Goal: Task Accomplishment & Management: Use online tool/utility

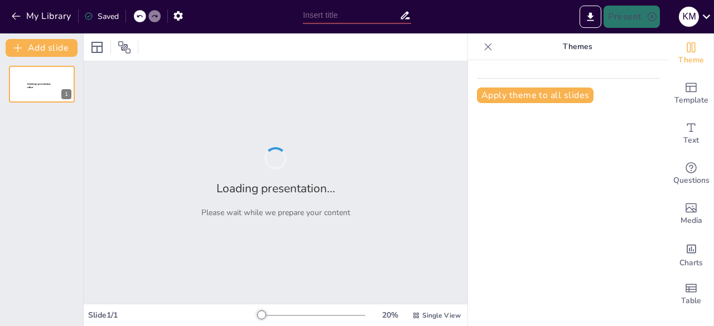
type input "Kombinasi Transformasi Fungsi"
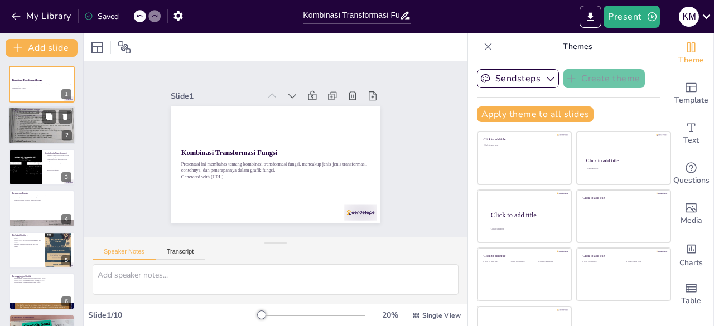
click at [43, 125] on div at bounding box center [41, 125] width 67 height 45
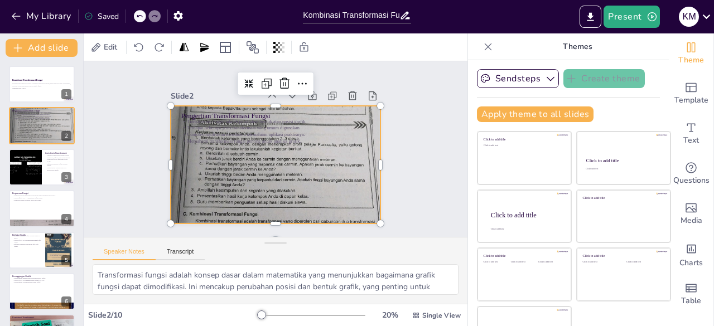
click at [197, 176] on div at bounding box center [267, 162] width 251 height 225
click at [348, 162] on div at bounding box center [270, 163] width 242 height 197
click at [317, 93] on icon at bounding box center [321, 95] width 9 height 4
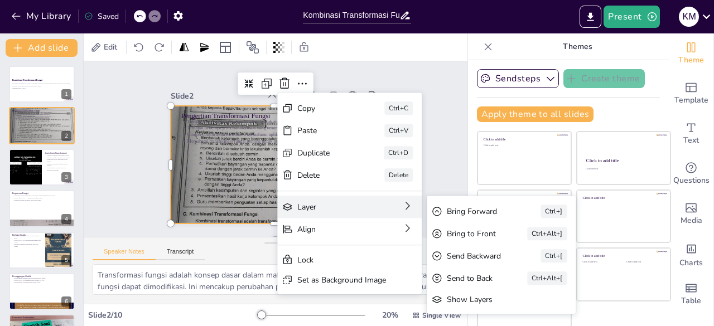
click at [320, 283] on div "Layer Bring Forward Ctrl+] Bring to Front Ctrl+Alt+] Send Backward Ctrl+[ Send …" at bounding box center [371, 322] width 141 height 79
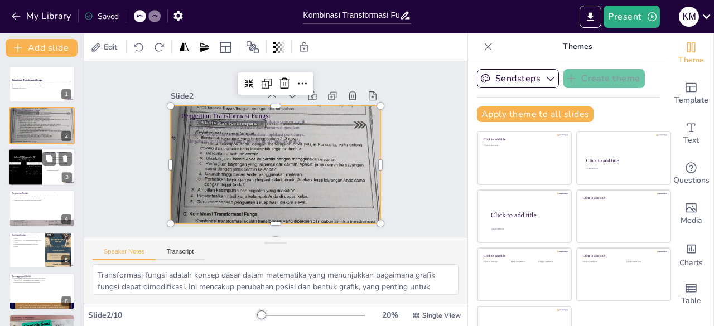
click at [17, 172] on div at bounding box center [25, 167] width 50 height 38
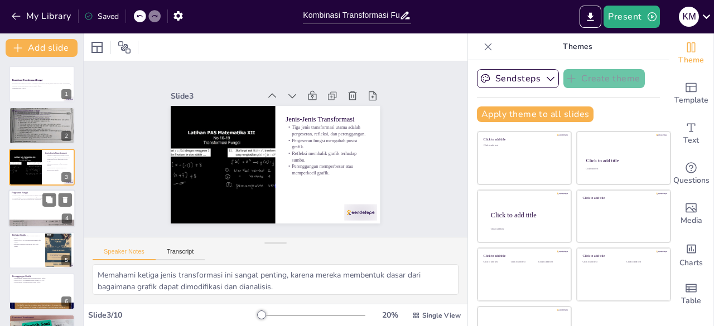
click at [37, 210] on div at bounding box center [41, 209] width 67 height 38
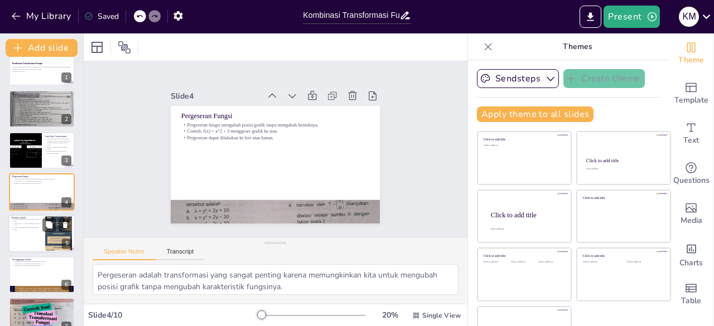
click at [30, 236] on div at bounding box center [41, 234] width 67 height 38
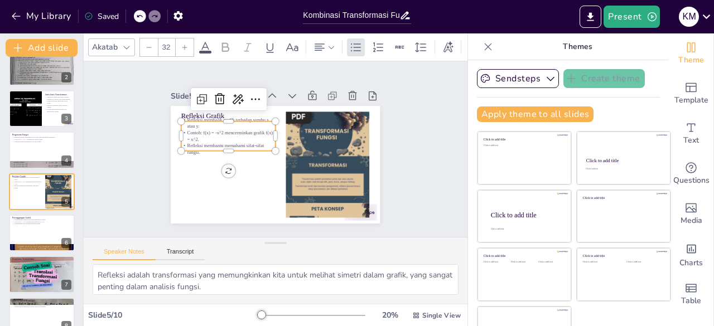
click at [205, 117] on p "Refleksi membalik grafik terhadap sumbu x atau y." at bounding box center [239, 109] width 94 height 41
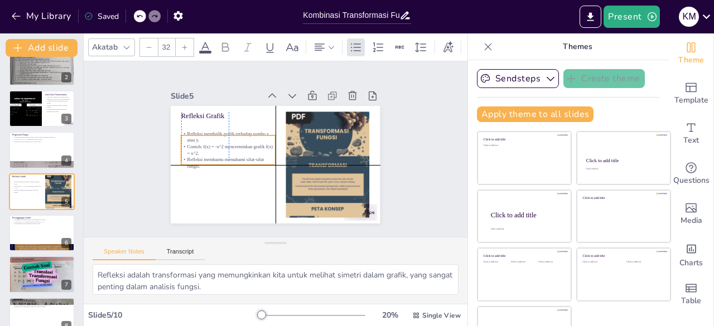
drag, startPoint x: 214, startPoint y: 117, endPoint x: 216, endPoint y: 129, distance: 11.9
click at [216, 129] on p "Refleksi membalik grafik terhadap sumbu x atau y." at bounding box center [252, 106] width 72 height 79
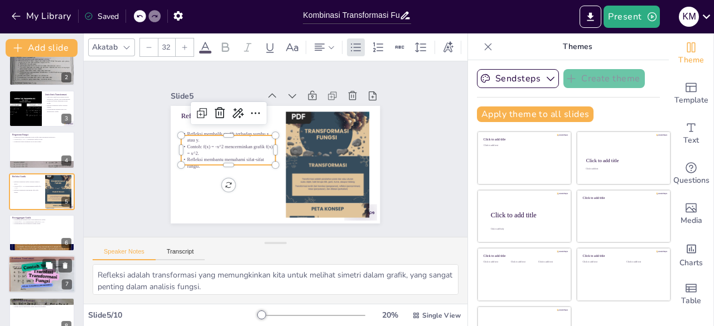
click at [20, 275] on div at bounding box center [41, 274] width 67 height 50
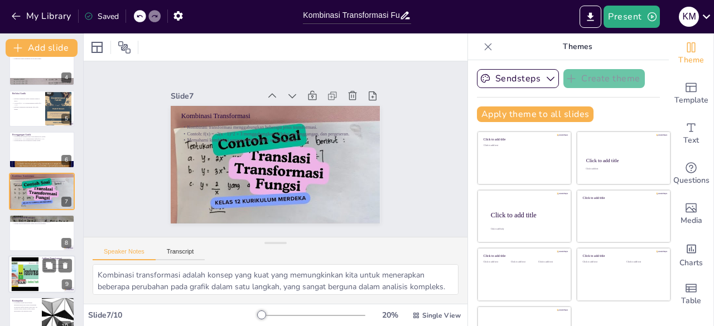
scroll to position [158, 0]
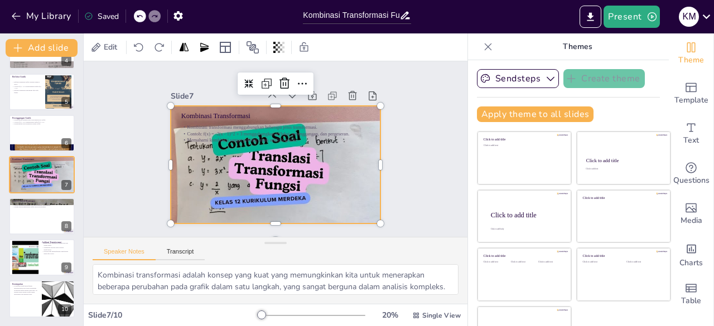
click at [182, 172] on div at bounding box center [274, 165] width 225 height 178
click at [318, 183] on div at bounding box center [329, 194] width 22 height 22
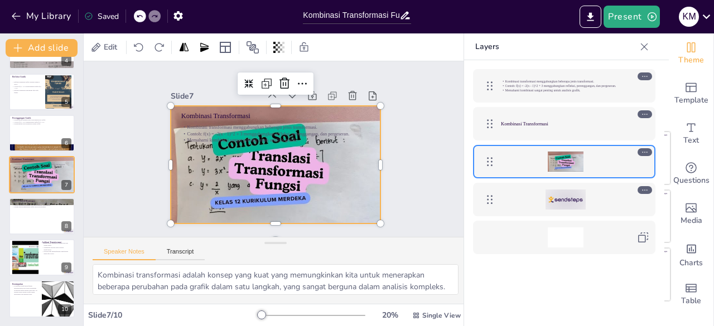
click at [646, 152] on icon at bounding box center [644, 152] width 5 height 1
drag, startPoint x: 646, startPoint y: 152, endPoint x: 429, endPoint y: 191, distance: 220.3
click at [429, 191] on div "Slide 1 Kombinasi Transformasi Fungsi Presentasi ini membahas tentang kombinasi…" at bounding box center [276, 148] width 412 height 251
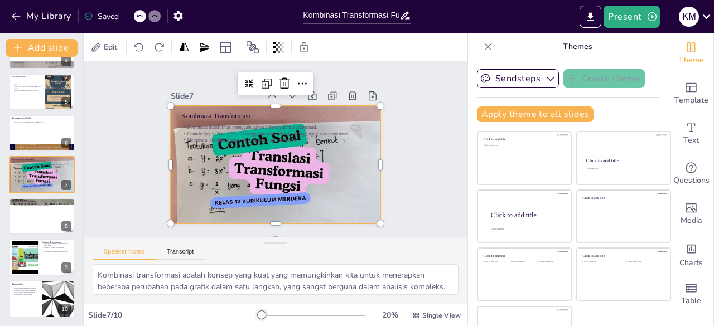
click at [328, 168] on div at bounding box center [269, 163] width 255 height 229
click at [337, 138] on icon at bounding box center [346, 147] width 18 height 18
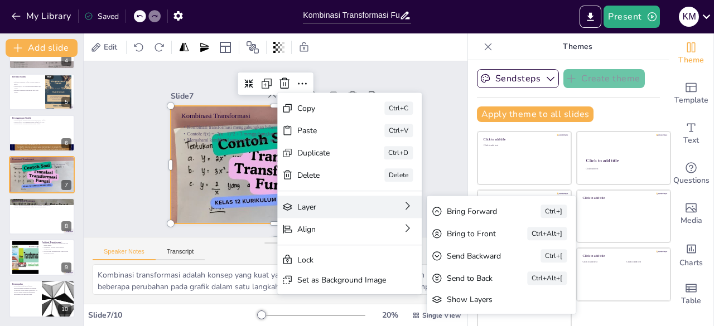
click at [348, 303] on div "Layer" at bounding box center [320, 328] width 65 height 51
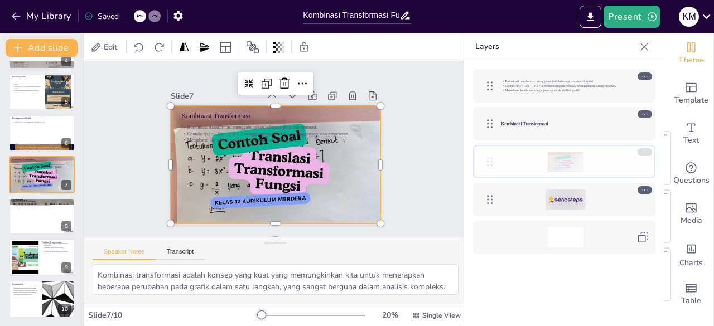
click at [486, 160] on icon at bounding box center [489, 161] width 13 height 13
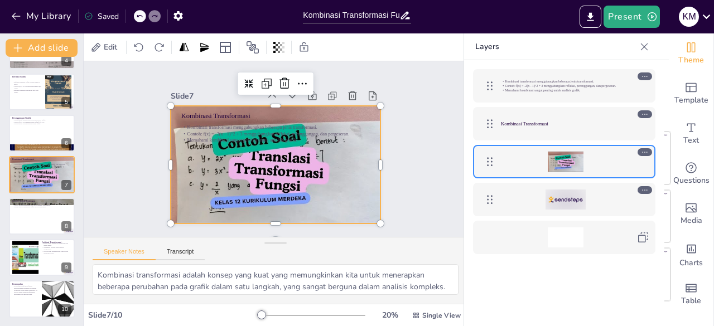
click at [496, 163] on div at bounding box center [489, 162] width 22 height 22
click at [645, 149] on icon at bounding box center [645, 152] width 8 height 8
click at [645, 152] on icon at bounding box center [644, 152] width 5 height 1
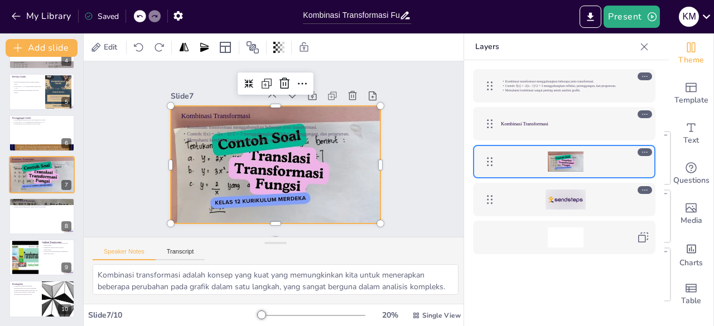
click at [645, 152] on icon at bounding box center [644, 152] width 5 height 1
drag, startPoint x: 645, startPoint y: 152, endPoint x: 516, endPoint y: 150, distance: 128.3
click at [516, 150] on div at bounding box center [564, 161] width 182 height 33
drag, startPoint x: 516, startPoint y: 150, endPoint x: 273, endPoint y: 78, distance: 253.5
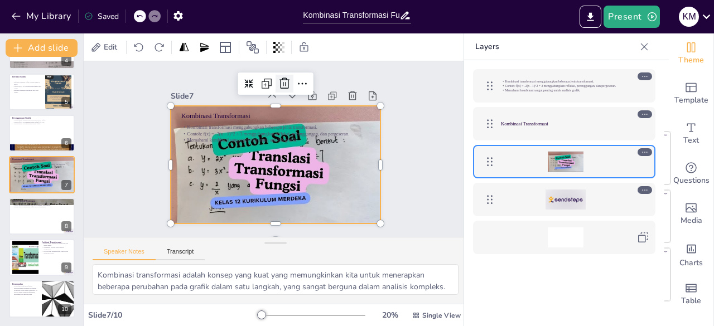
click at [335, 151] on icon at bounding box center [341, 157] width 13 height 13
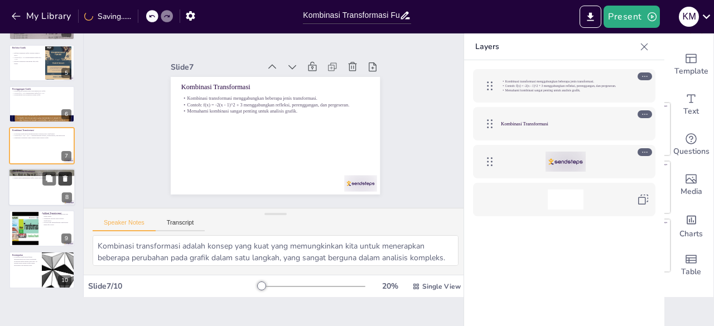
scroll to position [31, 0]
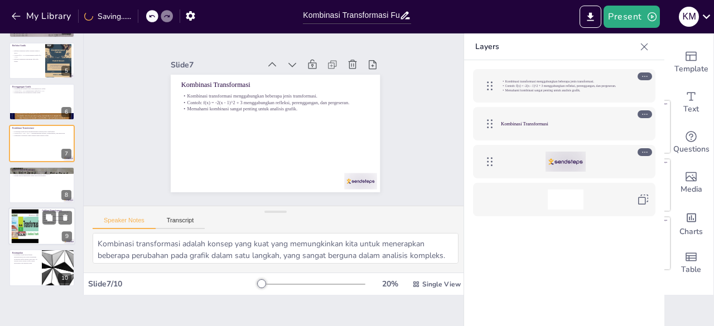
click at [26, 231] on div at bounding box center [24, 227] width 45 height 34
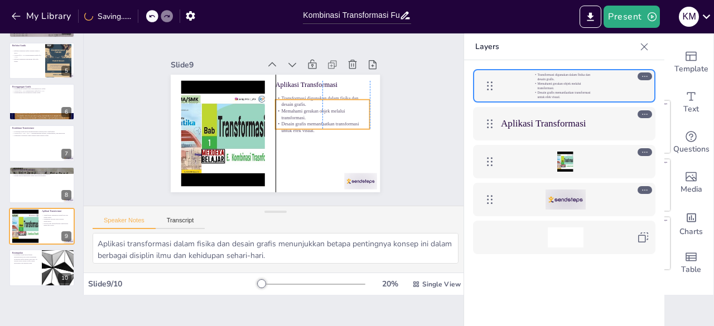
drag, startPoint x: 308, startPoint y: 105, endPoint x: 309, endPoint y: 114, distance: 8.9
click at [309, 114] on p "Memahami gerakan objek melalui transformasi." at bounding box center [321, 128] width 94 height 41
click at [60, 265] on button at bounding box center [65, 259] width 13 height 13
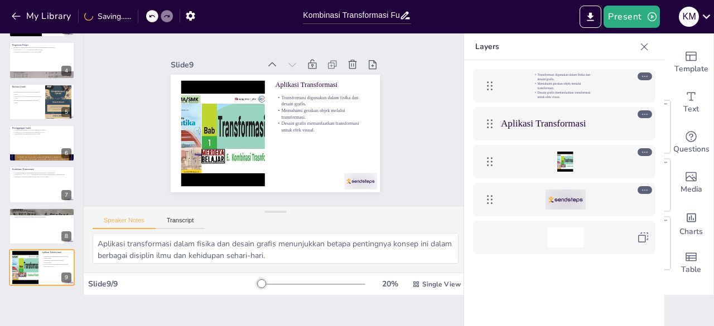
scroll to position [117, 0]
click at [48, 230] on div at bounding box center [41, 226] width 67 height 38
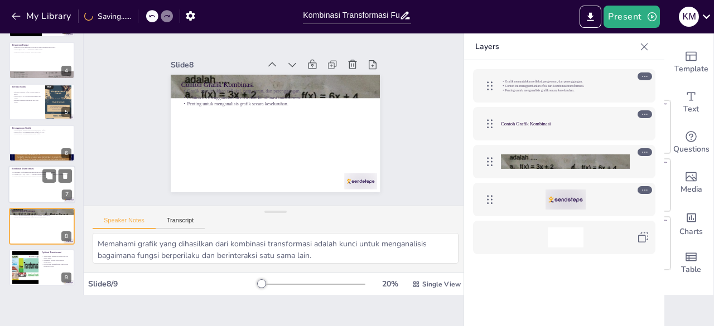
click at [30, 182] on div at bounding box center [41, 185] width 67 height 38
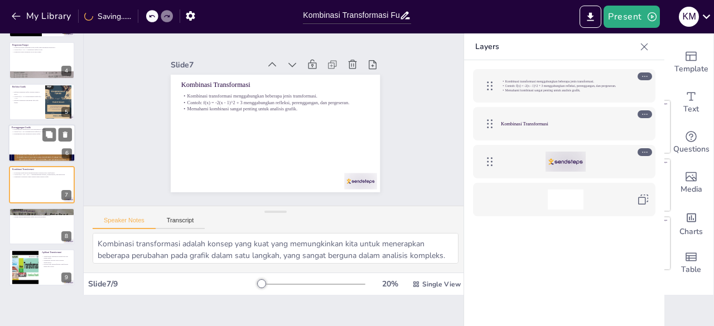
click at [36, 137] on div at bounding box center [41, 143] width 67 height 38
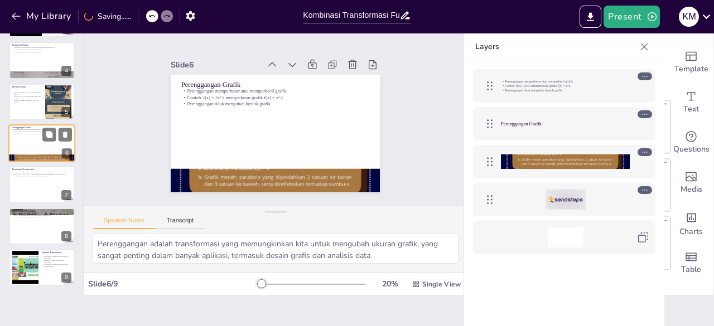
scroll to position [100, 0]
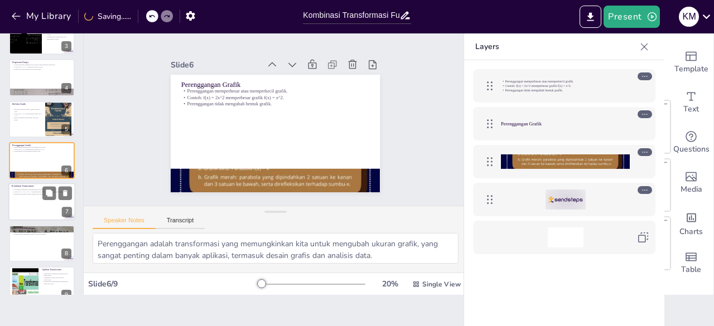
click at [29, 188] on div "Kombinasi transformasi menggabungkan beberapa jenis transformasi. Contoh: f(x) …" at bounding box center [42, 192] width 60 height 8
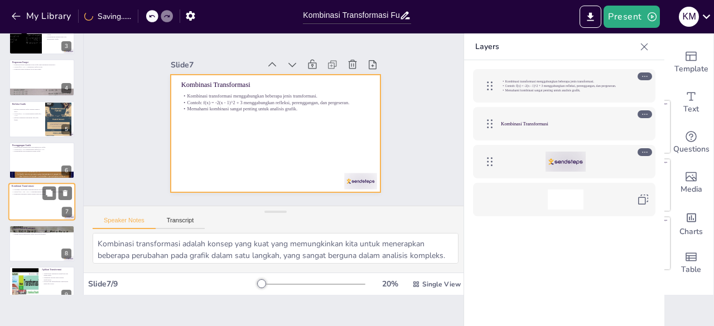
scroll to position [117, 0]
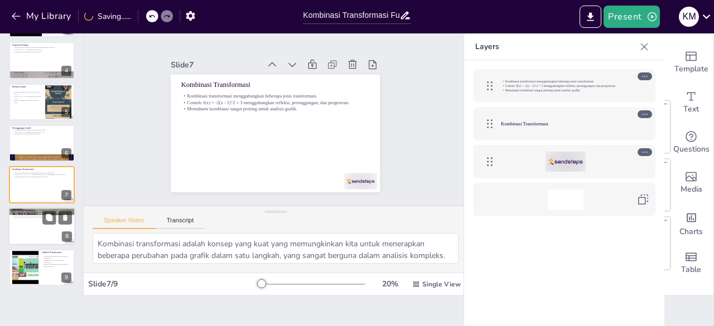
click at [23, 233] on div at bounding box center [41, 226] width 67 height 38
type textarea "Memahami grafik yang dihasilkan dari kombinasi transformasi adalah kunci untuk …"
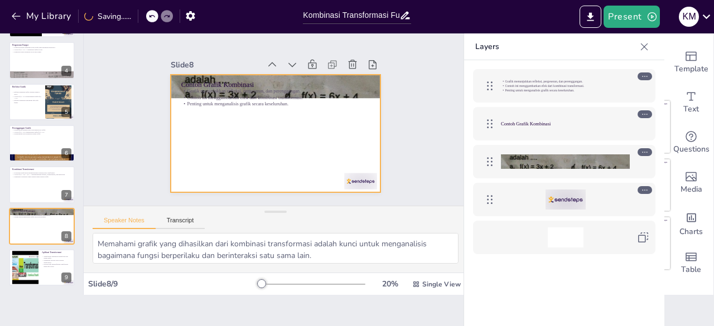
click at [197, 136] on div at bounding box center [268, 132] width 239 height 192
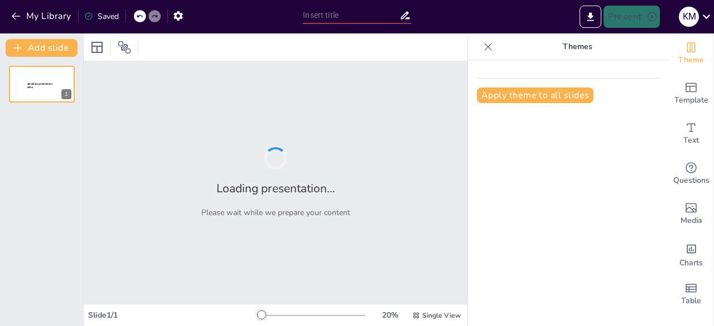
type input "Kombinasi Transformasi Fungsi"
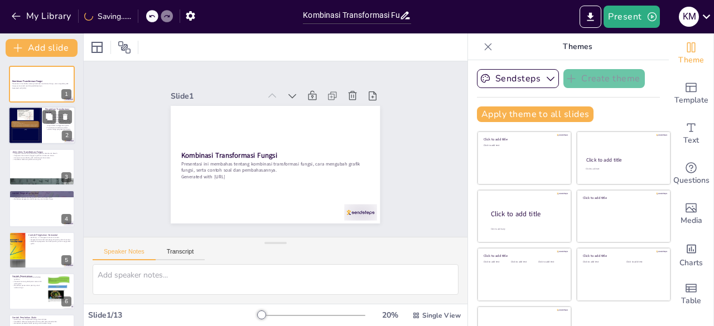
click at [25, 123] on div at bounding box center [24, 125] width 33 height 47
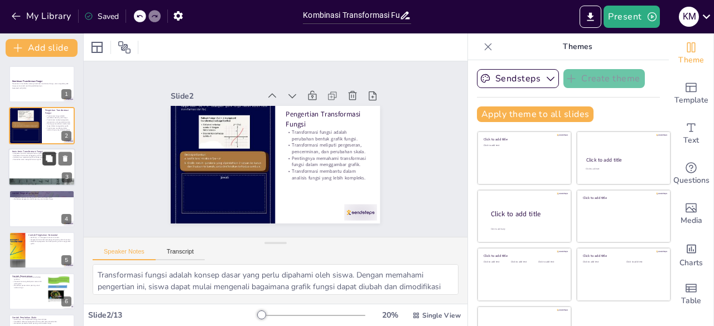
click at [50, 159] on icon at bounding box center [49, 158] width 7 height 7
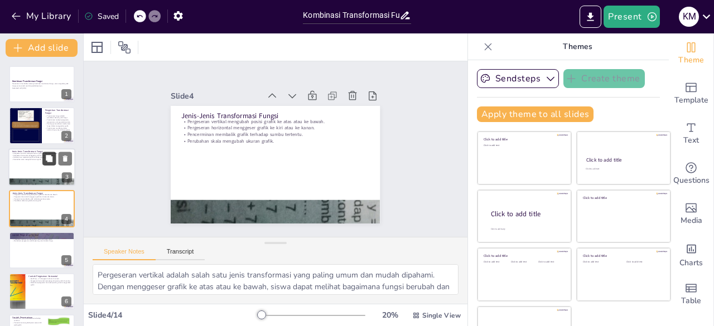
scroll to position [17, 0]
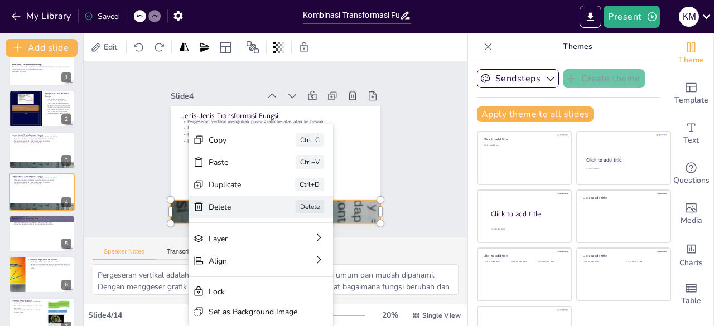
click at [342, 64] on icon at bounding box center [350, 57] width 16 height 16
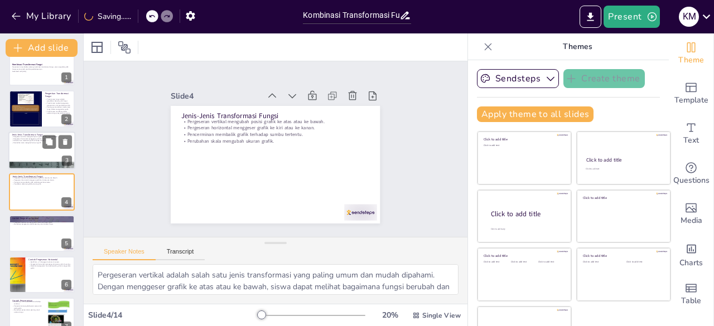
click at [22, 157] on div at bounding box center [41, 151] width 67 height 38
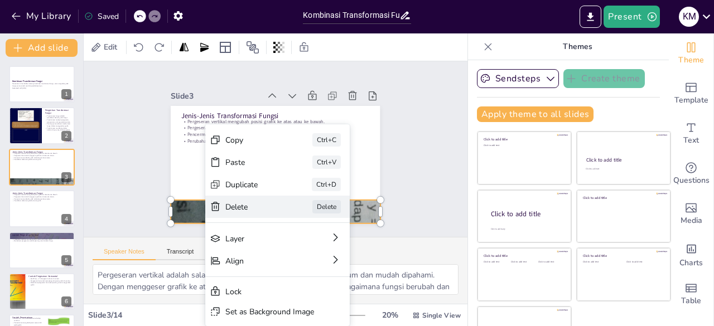
click at [235, 32] on div "Delete" at bounding box center [227, 24] width 56 height 16
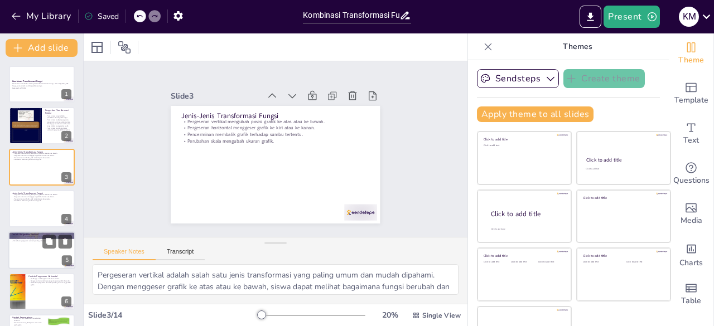
click at [25, 254] on div at bounding box center [41, 250] width 67 height 38
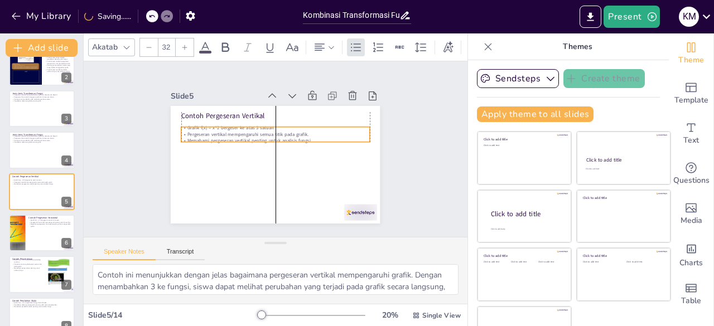
drag, startPoint x: 213, startPoint y: 122, endPoint x: 211, endPoint y: 127, distance: 6.0
click at [248, 127] on p "Pergeseran vertikal mempengaruhi semua titik pada grafik." at bounding box center [261, 151] width 26 height 188
click at [40, 241] on div at bounding box center [41, 233] width 67 height 38
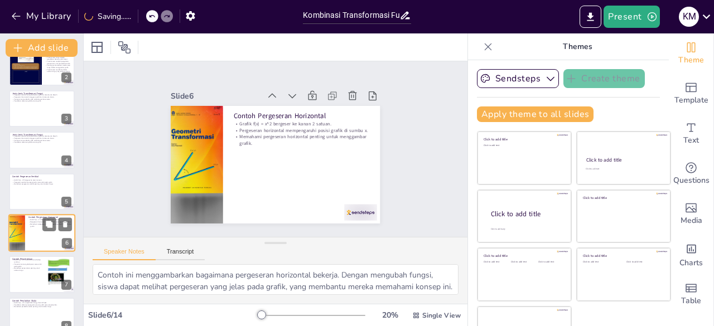
scroll to position [100, 0]
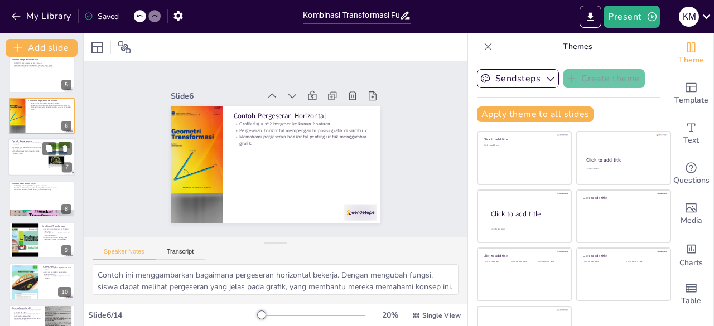
click at [20, 166] on div at bounding box center [41, 158] width 67 height 38
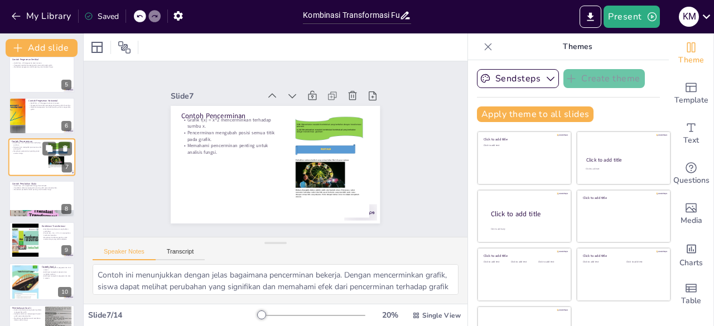
scroll to position [142, 0]
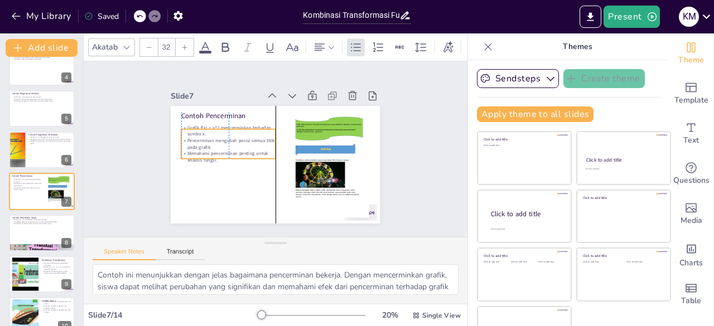
drag, startPoint x: 186, startPoint y: 137, endPoint x: 184, endPoint y: 144, distance: 8.0
click at [266, 148] on p "Pencerminan mengubah posisi semua titik pada grafik." at bounding box center [299, 190] width 66 height 84
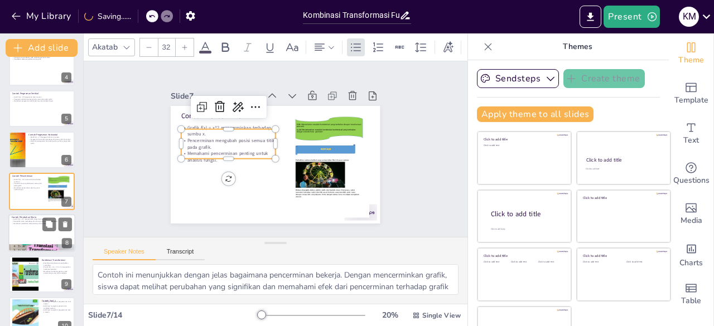
click at [43, 244] on div at bounding box center [41, 233] width 67 height 38
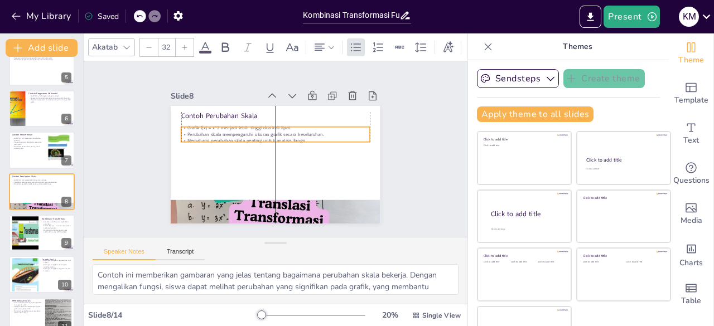
drag, startPoint x: 201, startPoint y: 124, endPoint x: 201, endPoint y: 130, distance: 5.6
click at [257, 130] on p "Perubahan skala mempengaruhi ukuran grafik secara keseluruhan." at bounding box center [289, 144] width 65 height 181
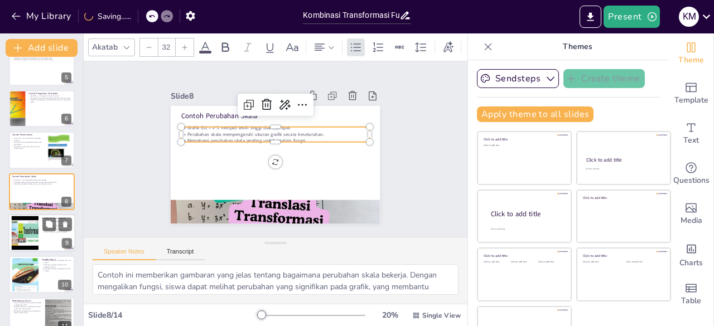
click at [23, 238] on div at bounding box center [24, 233] width 45 height 34
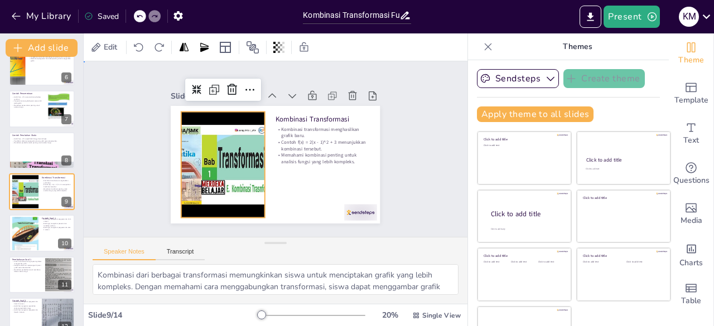
click at [175, 148] on div "Slide 1 Kombinasi Transformasi Fungsi Presentasi ini membahas tentang kombinasi…" at bounding box center [276, 149] width 202 height 297
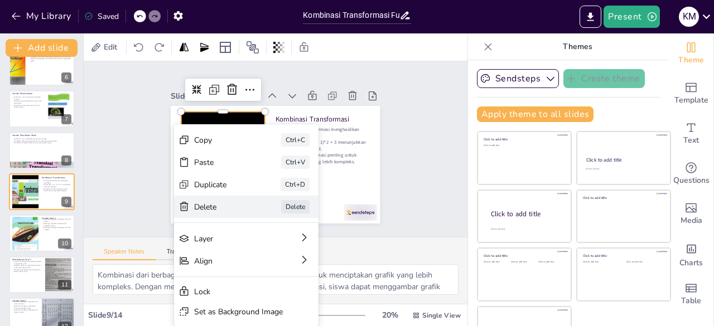
click at [207, 171] on div "[PERSON_NAME]" at bounding box center [150, 110] width 113 height 122
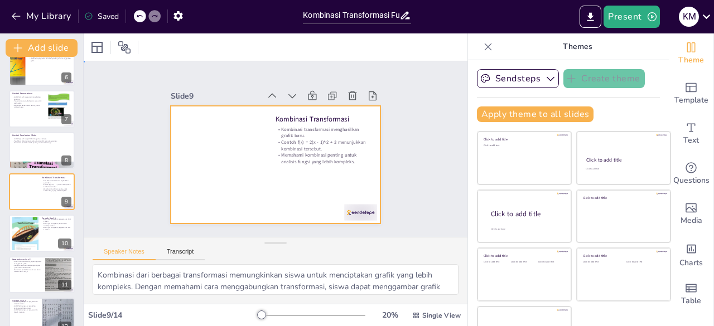
click at [205, 181] on div at bounding box center [287, 139] width 228 height 234
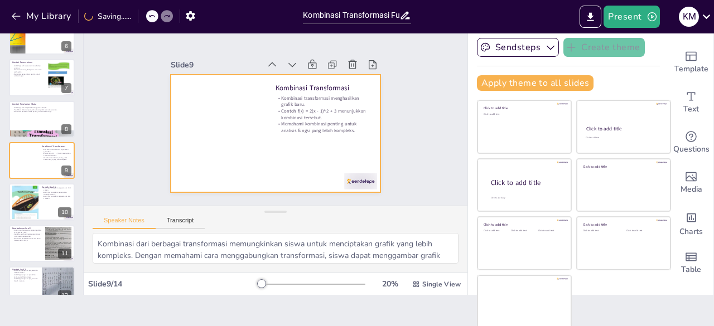
scroll to position [31, 0]
click at [139, 19] on icon at bounding box center [139, 16] width 7 height 7
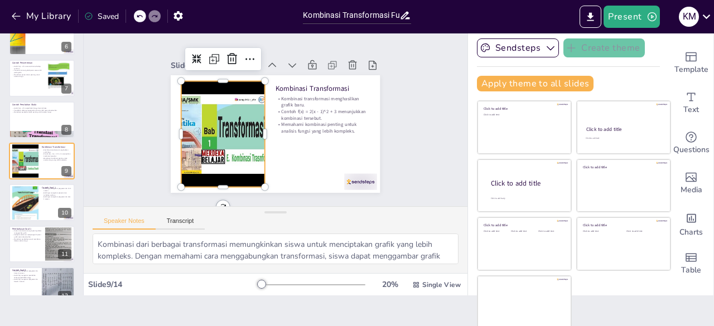
click at [253, 119] on div at bounding box center [329, 109] width 152 height 120
click at [344, 148] on icon at bounding box center [352, 156] width 17 height 17
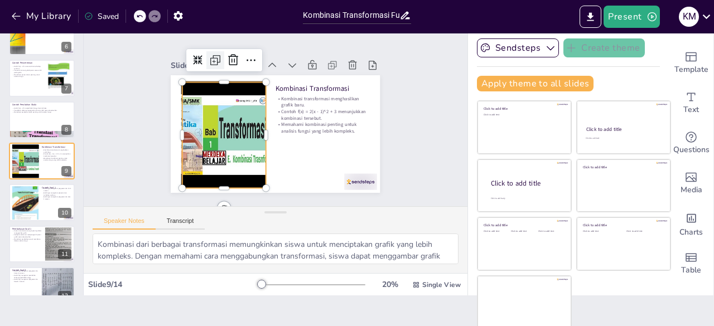
click at [197, 127] on icon at bounding box center [192, 131] width 9 height 9
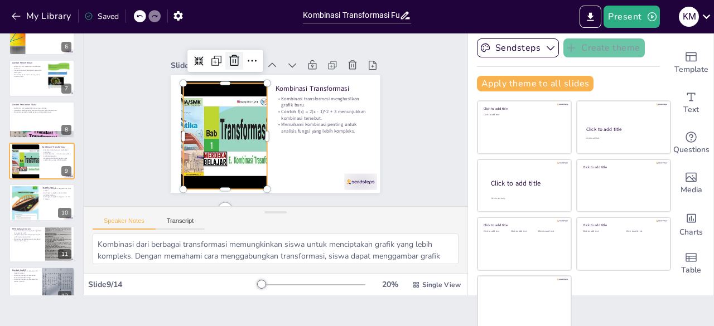
click at [259, 55] on icon at bounding box center [268, 48] width 18 height 18
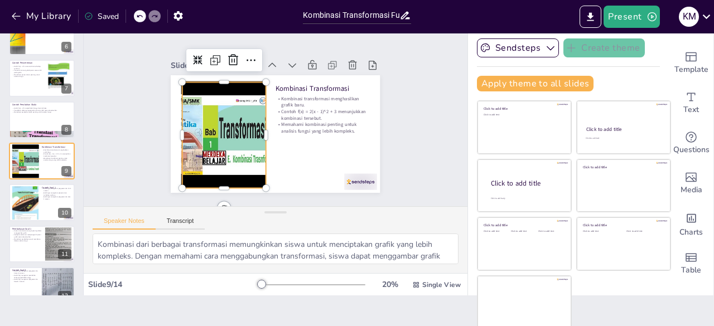
click at [235, 91] on div at bounding box center [319, 150] width 168 height 176
click at [222, 156] on icon at bounding box center [216, 161] width 11 height 10
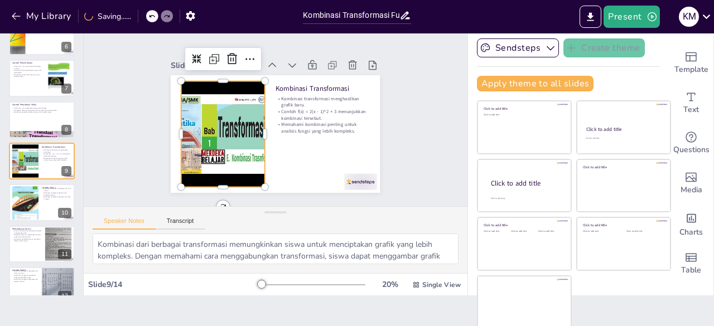
click at [218, 89] on div at bounding box center [304, 72] width 176 height 173
click at [229, 76] on icon at bounding box center [219, 85] width 19 height 19
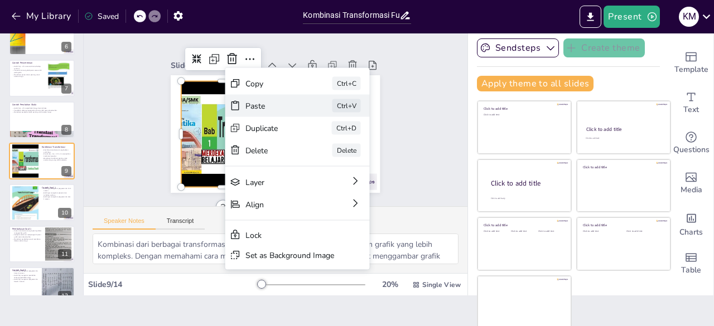
click at [288, 65] on div "Paste" at bounding box center [293, 37] width 11 height 56
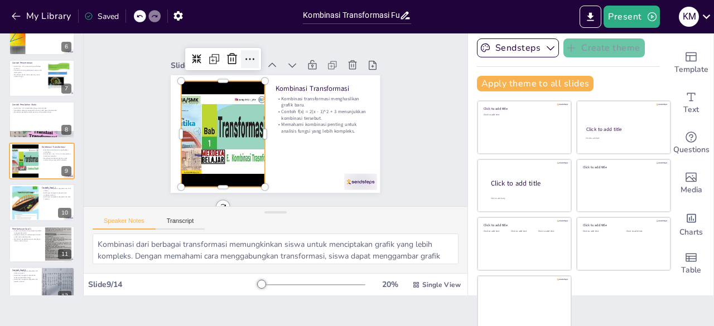
click at [280, 49] on icon at bounding box center [289, 55] width 19 height 19
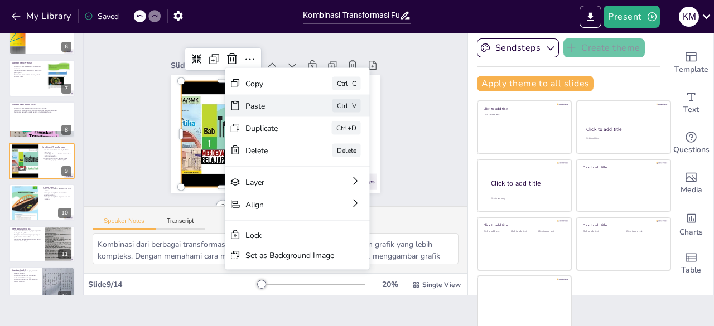
click at [306, 129] on div "Paste Ctrl+V" at bounding box center [379, 147] width 146 height 37
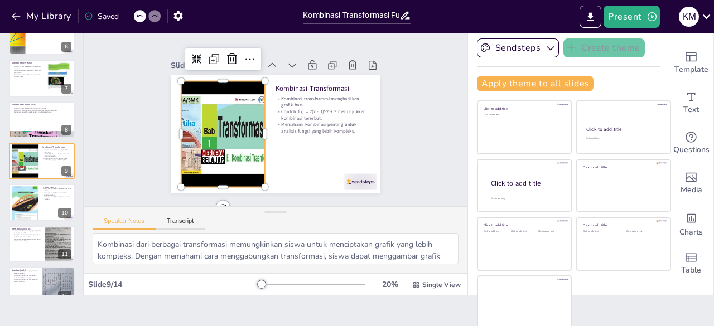
click at [246, 109] on div at bounding box center [329, 119] width 167 height 144
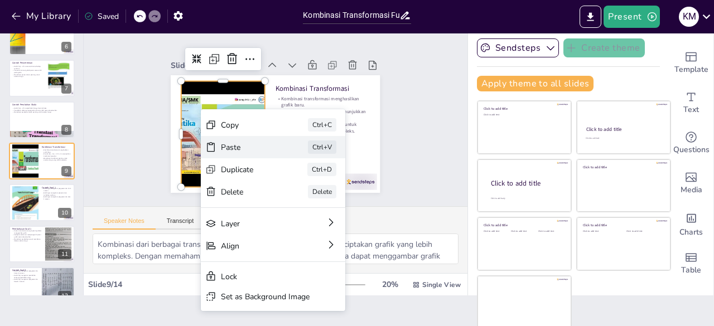
click at [225, 151] on div "Paste Ctrl+V" at bounding box center [264, 219] width 91 height 136
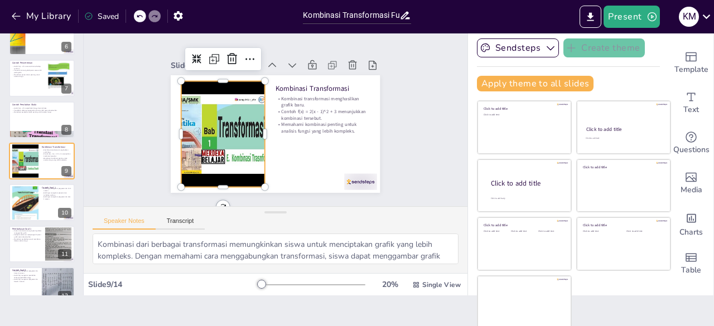
click at [225, 140] on div at bounding box center [235, 80] width 162 height 175
click at [120, 145] on div "Slide 1 Kombinasi Transformasi Fungsi Presentasi ini membahas tentang kombinasi…" at bounding box center [274, 119] width 367 height 414
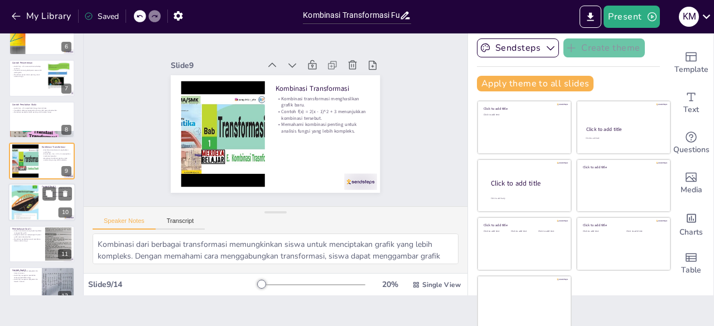
click at [34, 195] on div at bounding box center [25, 202] width 27 height 40
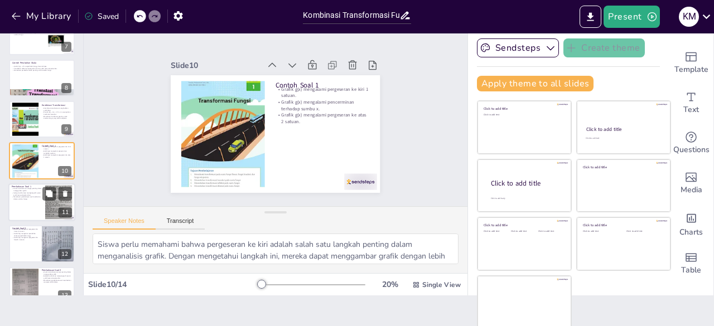
click at [22, 206] on div at bounding box center [41, 202] width 67 height 38
type textarea "Memahami urutan transformasi membantu siswa dalam menggambar grafik dengan bena…"
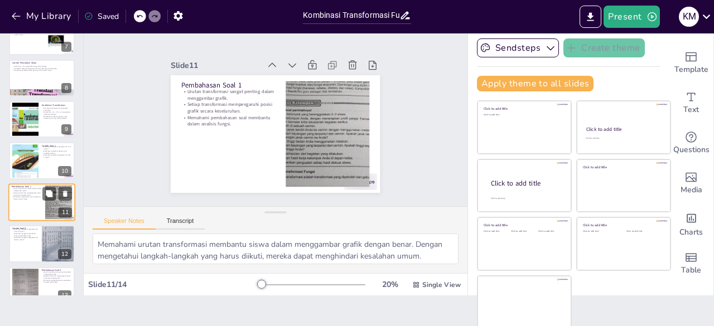
scroll to position [307, 0]
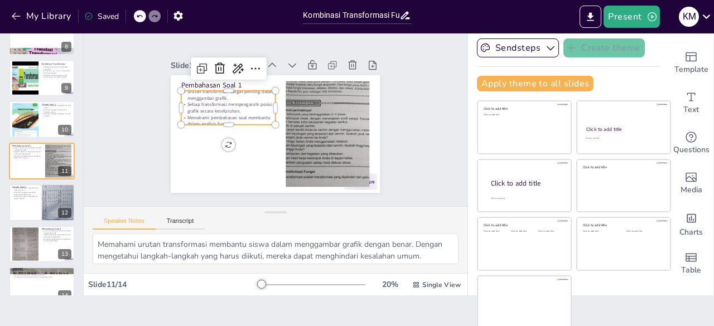
type input "32"
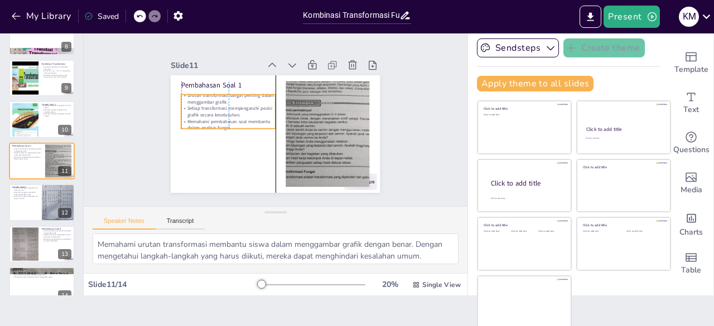
click at [225, 113] on p "Setiap transformasi mempengaruhi posisi grafik secara keseluruhan." at bounding box center [229, 106] width 95 height 23
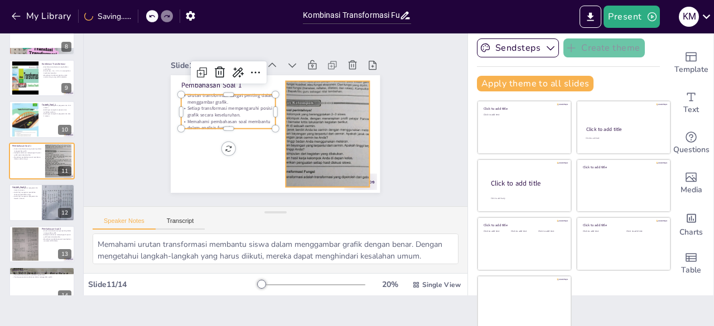
click at [273, 136] on div "Pembahasan Soal 1 Urutan transformasi sangat penting dalam menggambar grafik. S…" at bounding box center [268, 105] width 240 height 206
click at [273, 132] on div at bounding box center [287, 106] width 100 height 51
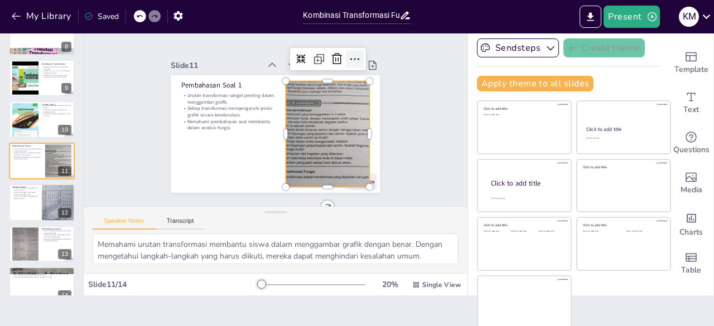
click at [186, 111] on icon at bounding box center [176, 120] width 19 height 19
click at [43, 215] on div at bounding box center [58, 202] width 129 height 38
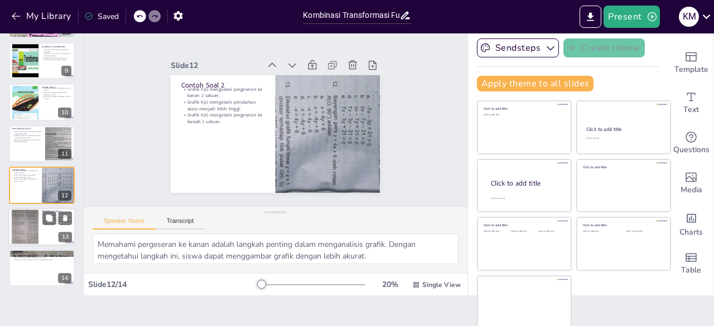
click at [37, 231] on div at bounding box center [25, 227] width 27 height 40
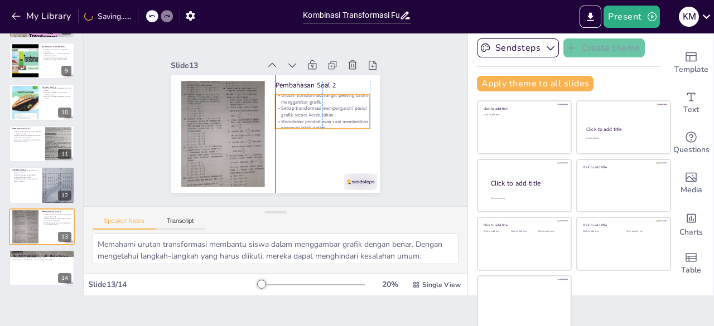
click at [289, 122] on p "Memahami pembahasan soal memberikan wawasan lebih dalam." at bounding box center [279, 165] width 32 height 95
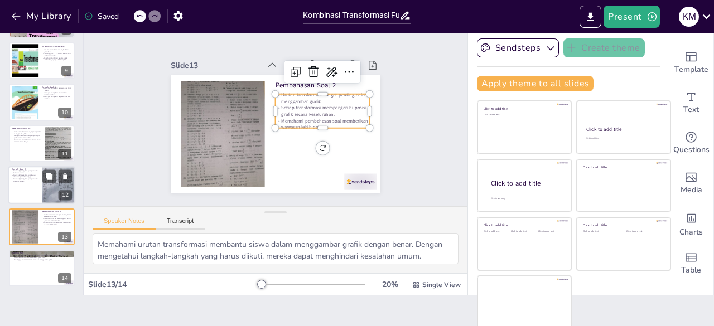
click at [14, 184] on div at bounding box center [41, 185] width 67 height 38
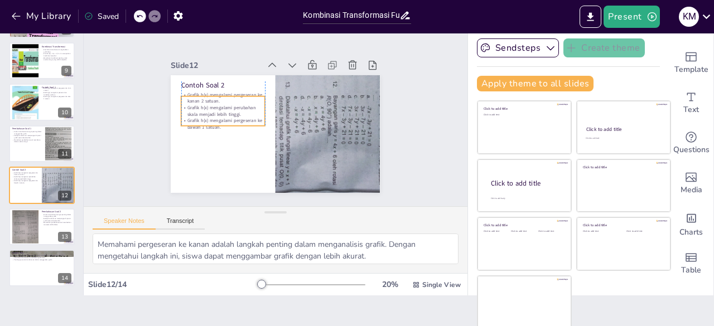
drag, startPoint x: 193, startPoint y: 112, endPoint x: 192, endPoint y: 118, distance: 5.6
click at [286, 118] on p "Grafik h(x) mengalami pergeseran ke bawah 1 satuan." at bounding box center [328, 124] width 85 height 30
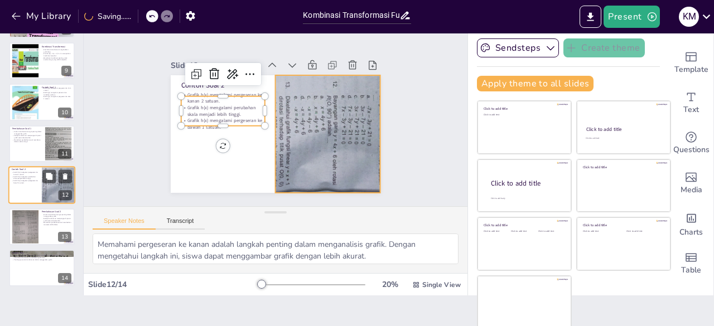
scroll to position [31, 0]
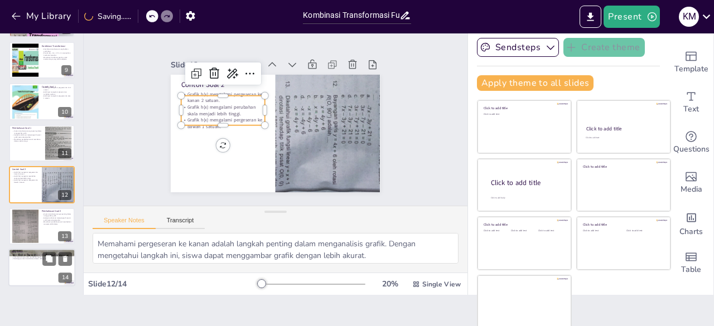
click at [36, 264] on div at bounding box center [41, 268] width 67 height 38
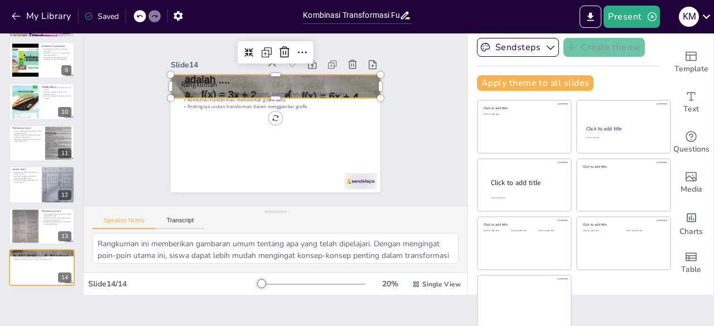
click at [359, 88] on div at bounding box center [250, 136] width 222 height 241
click at [314, 62] on icon at bounding box center [321, 69] width 14 height 14
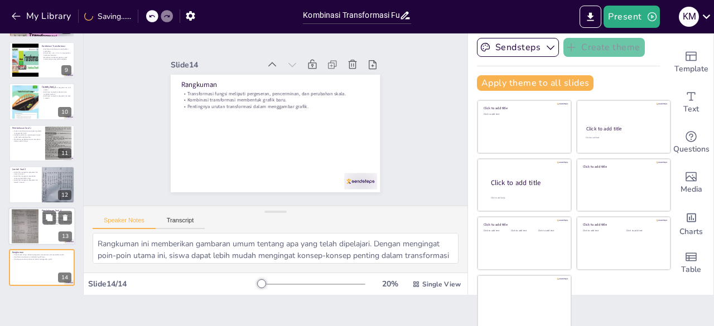
click at [51, 210] on p "Pembahasan Soal 2" at bounding box center [57, 210] width 30 height 3
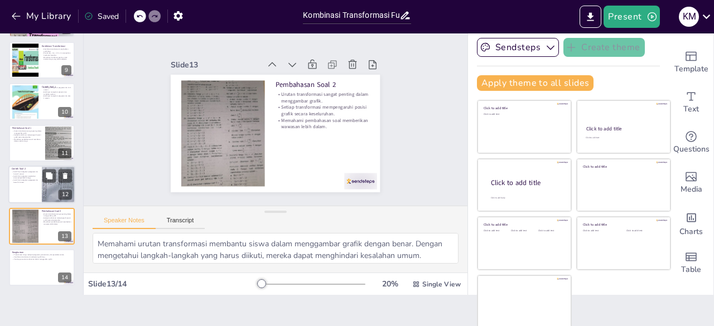
click at [27, 182] on p "Grafik h(x) mengalami pergeseran ke bawah 1 satuan." at bounding box center [25, 182] width 27 height 4
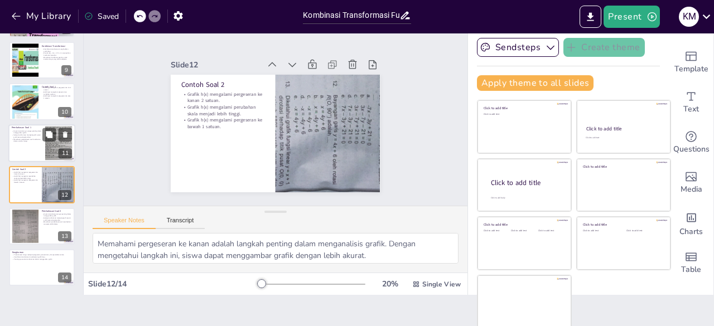
click at [25, 156] on div at bounding box center [41, 143] width 67 height 38
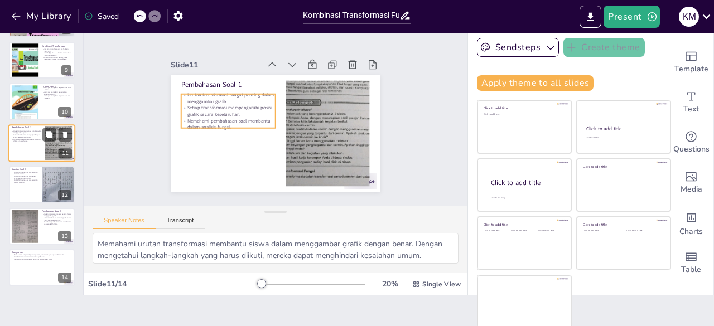
scroll to position [307, 0]
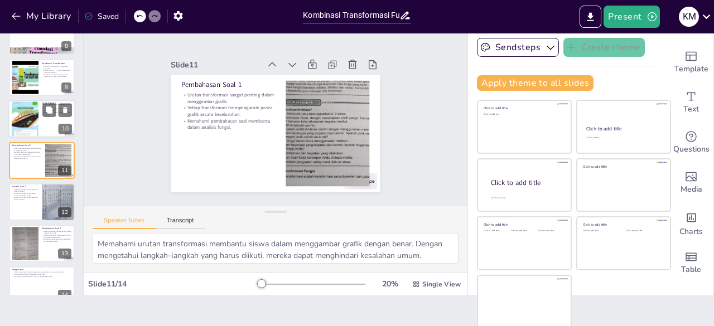
click at [27, 123] on div at bounding box center [25, 119] width 27 height 40
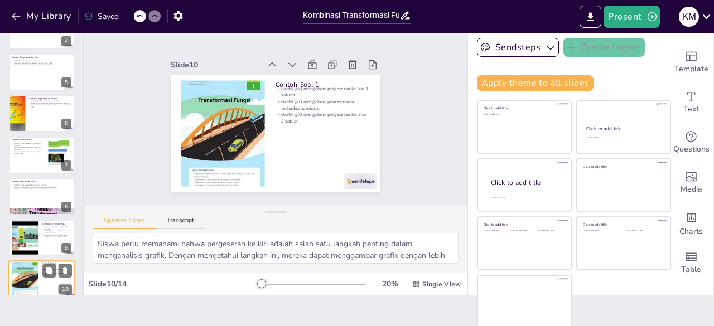
scroll to position [143, 0]
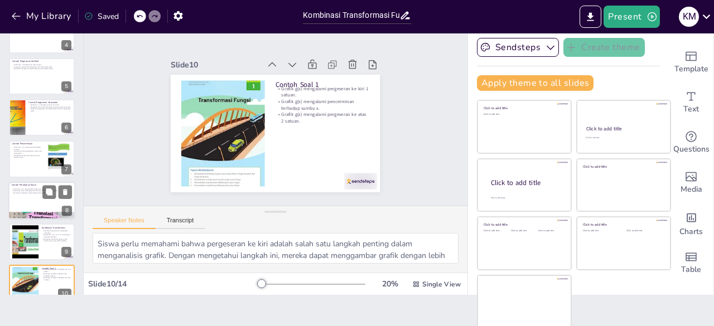
click at [22, 193] on p "Memahami perubahan skala penting untuk analisis fungsi." at bounding box center [42, 193] width 60 height 2
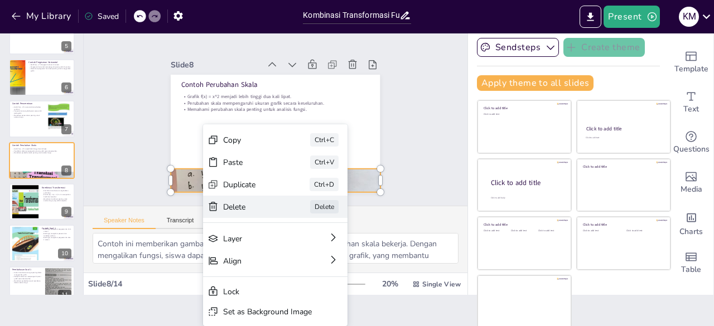
click at [224, 199] on div "[PERSON_NAME]" at bounding box center [242, 260] width 113 height 122
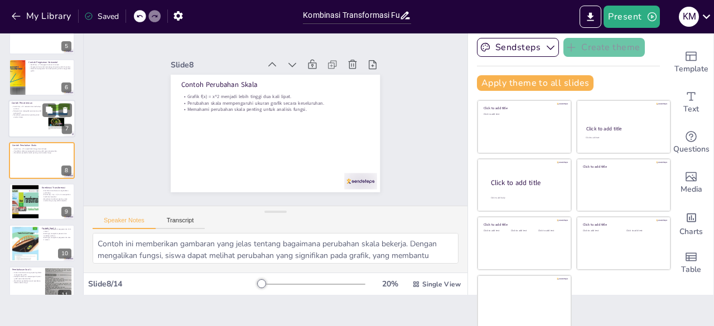
click at [22, 109] on p "Grafik f(x) = x^2 mencerminkan terhadap sumbu x." at bounding box center [27, 108] width 30 height 4
type textarea "Contoh ini menunjukkan dengan jelas bagaimana pencerminan bekerja. Dengan mence…"
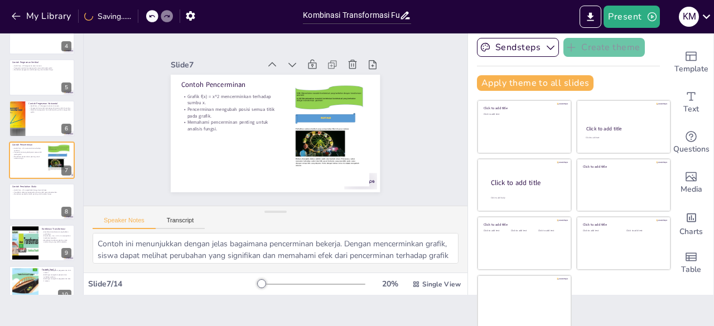
scroll to position [325, 0]
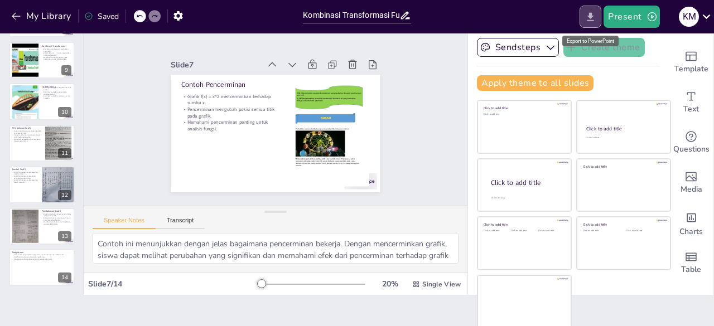
click at [584, 10] on button "Export to PowerPoint" at bounding box center [590, 17] width 22 height 22
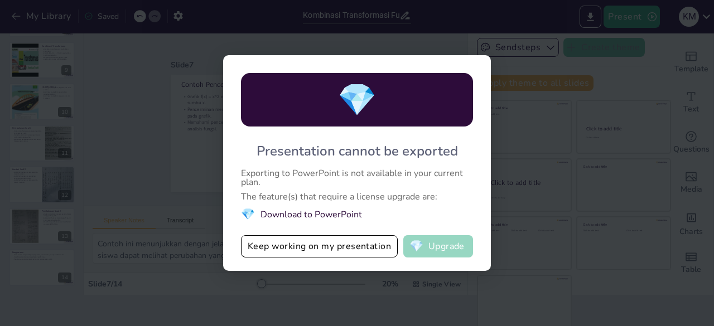
click at [454, 250] on button "💎 Upgrade" at bounding box center [438, 246] width 70 height 22
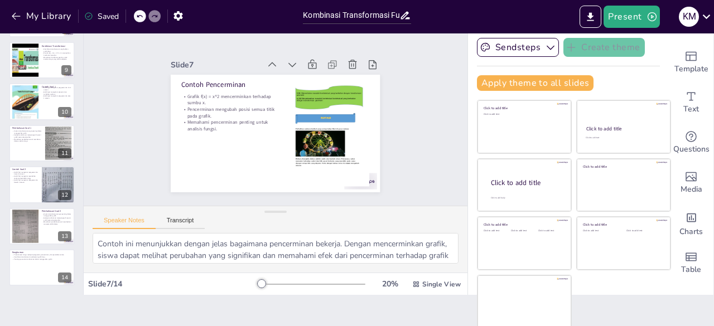
click at [577, 11] on div "Present K M" at bounding box center [565, 17] width 297 height 22
click at [596, 13] on icon "Export to PowerPoint" at bounding box center [590, 17] width 12 height 12
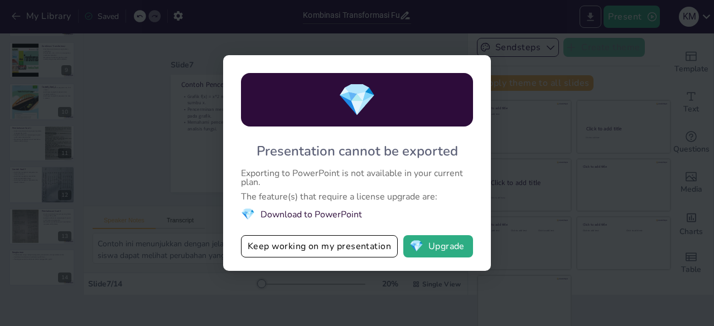
click at [597, 13] on div "💎 Presentation cannot be exported Exporting to PowerPoint is not available in y…" at bounding box center [357, 163] width 714 height 326
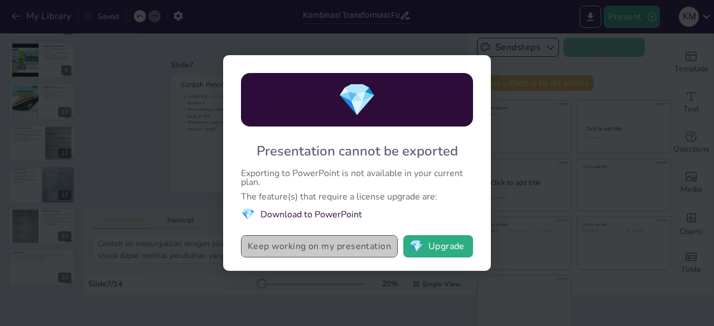
click at [325, 240] on button "Keep working on my presentation" at bounding box center [319, 246] width 157 height 22
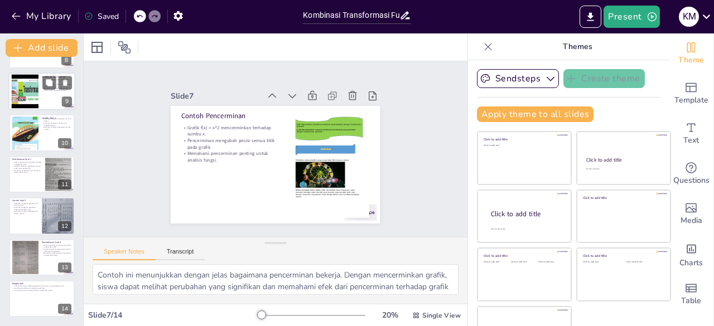
scroll to position [0, 0]
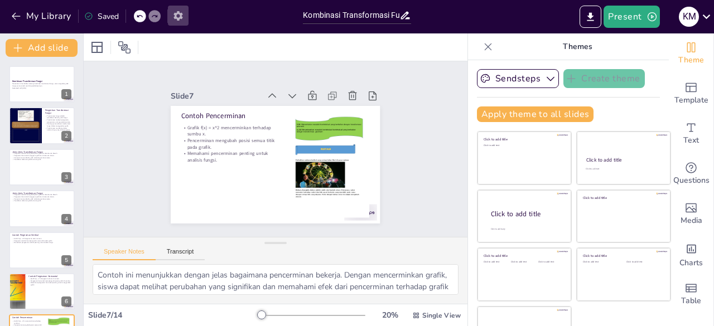
click at [174, 10] on icon "button" at bounding box center [178, 16] width 12 height 12
click at [180, 18] on icon "button" at bounding box center [178, 16] width 12 height 12
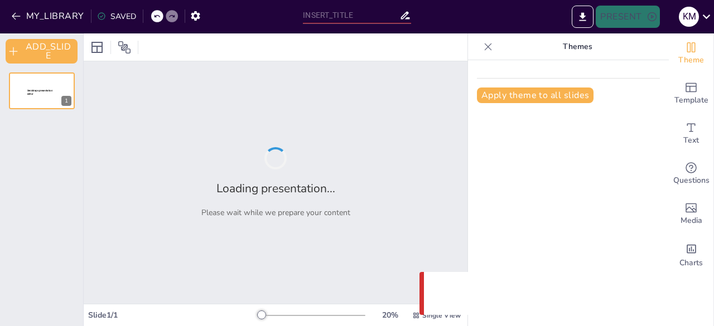
type input "Kombinasi Transformasi Fungsi"
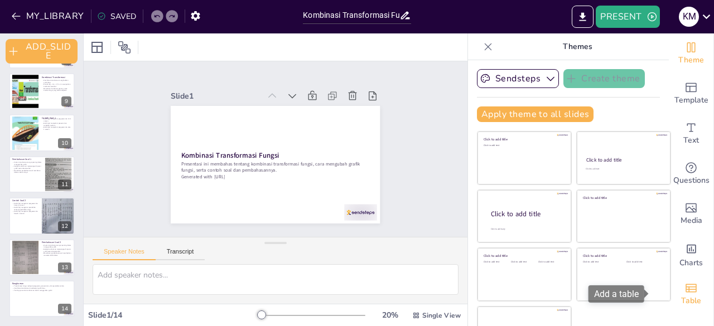
click at [684, 288] on icon "Add a table" at bounding box center [690, 288] width 13 height 13
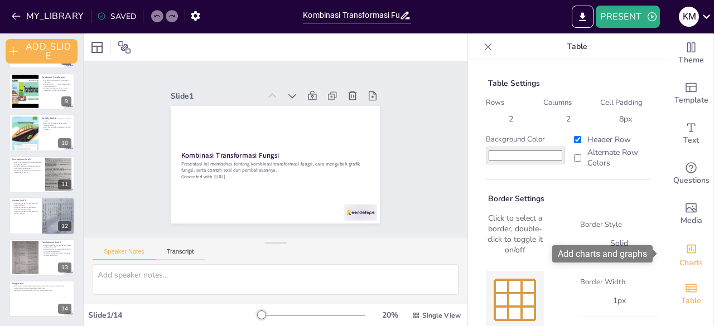
click at [689, 249] on div "Charts" at bounding box center [691, 254] width 45 height 40
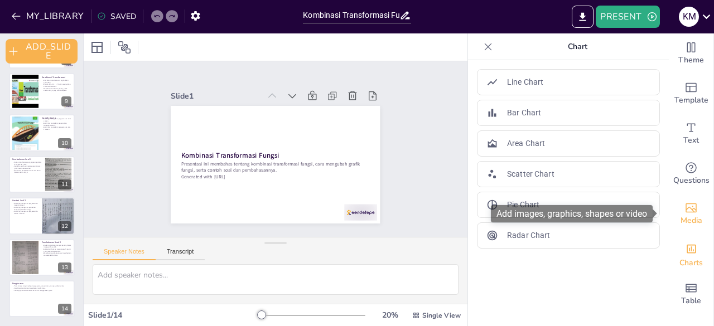
click at [686, 209] on icon "Add images, graphics, shapes or video" at bounding box center [690, 208] width 11 height 9
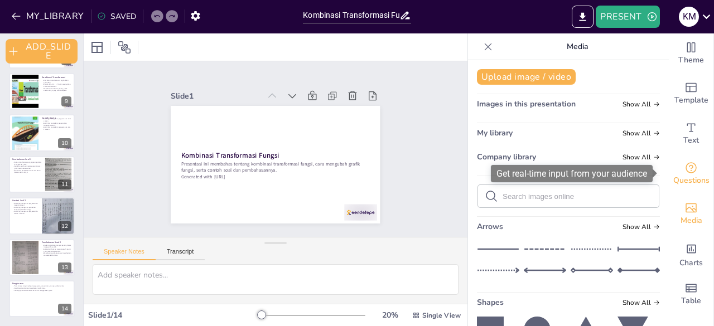
click at [687, 162] on icon "Get real-time input from your audience" at bounding box center [690, 167] width 13 height 13
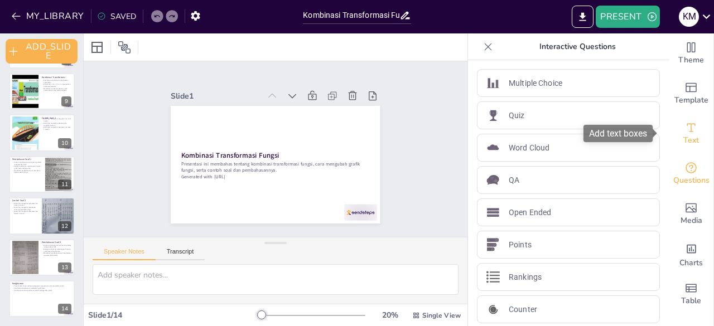
click at [686, 143] on span "Text" at bounding box center [691, 140] width 16 height 12
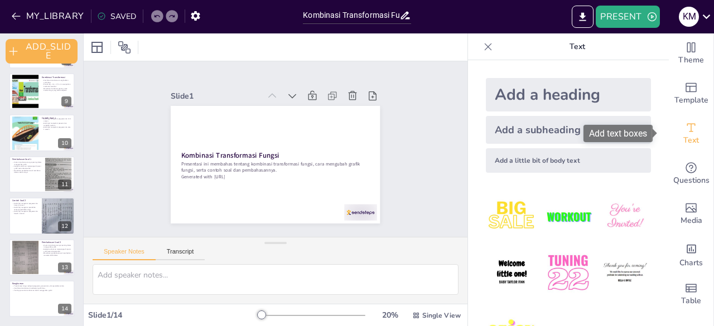
click at [680, 114] on div "Text" at bounding box center [691, 134] width 45 height 40
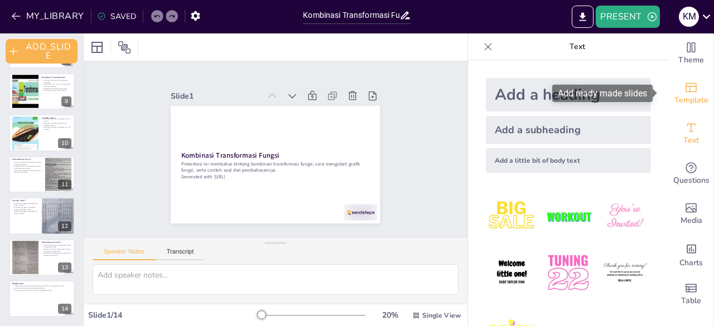
click at [680, 112] on div "Template" at bounding box center [691, 94] width 45 height 40
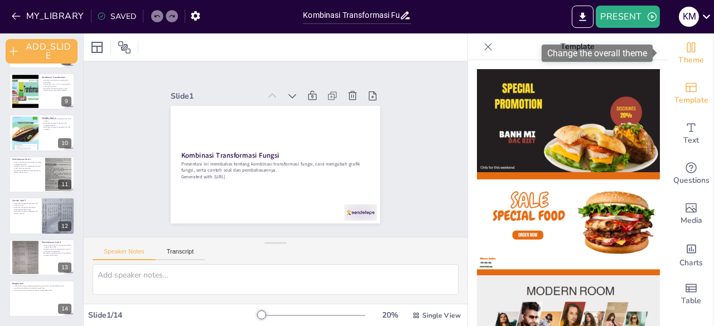
click at [684, 61] on span "Theme" at bounding box center [691, 60] width 26 height 12
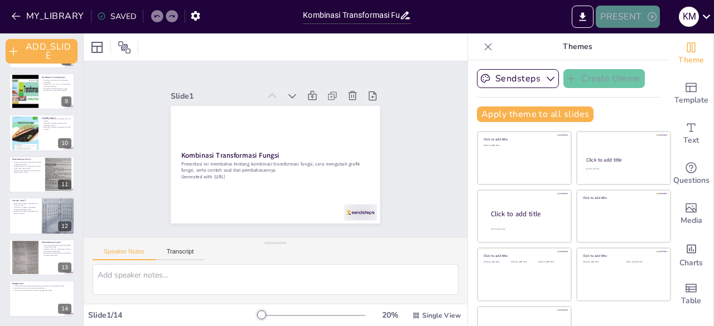
click at [633, 20] on button "PRESENT" at bounding box center [628, 17] width 64 height 22
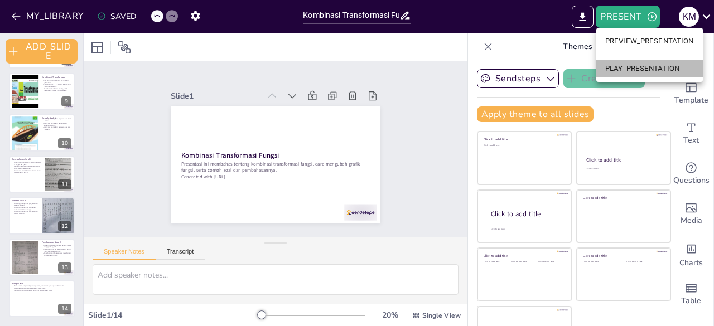
click at [638, 66] on li "PLAY_PRESENTATION" at bounding box center [649, 69] width 107 height 18
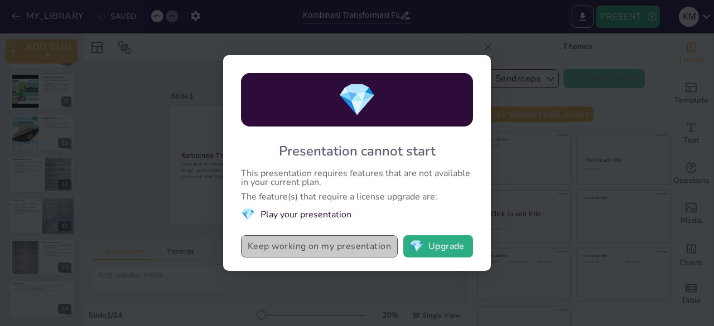
click at [304, 246] on button "Keep working on my presentation" at bounding box center [319, 246] width 157 height 22
